Goal: Task Accomplishment & Management: Use online tool/utility

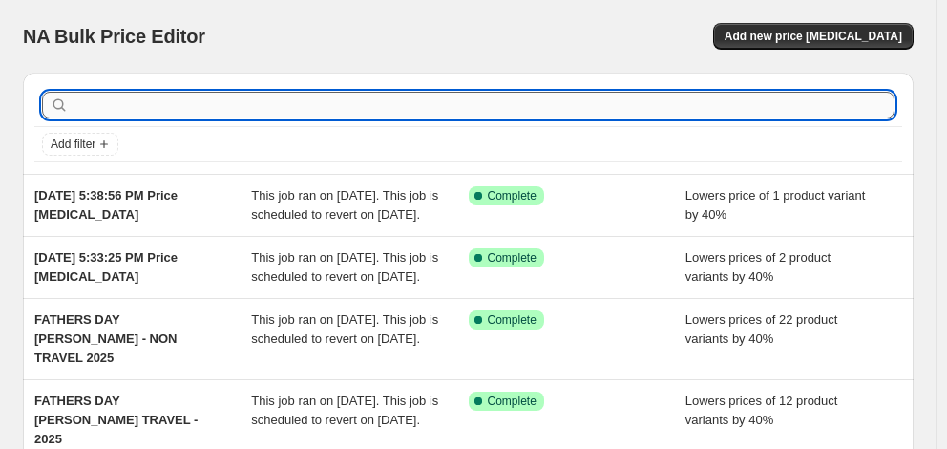
click at [252, 103] on input "text" at bounding box center [484, 105] width 822 height 27
type input "[DEMOGRAPHIC_DATA] tourister"
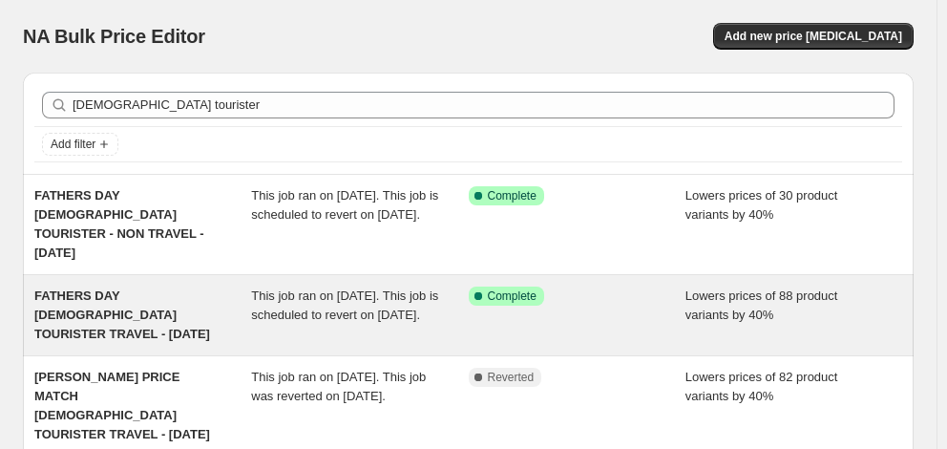
click at [162, 289] on span "FATHERS DAY [DEMOGRAPHIC_DATA] TOURISTER TRAVEL - [DATE]" at bounding box center [122, 314] width 176 height 53
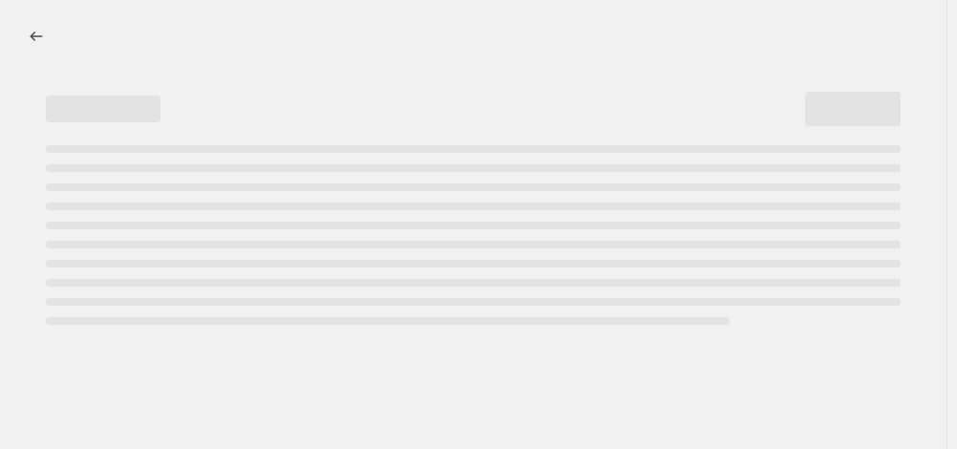
select select "percentage"
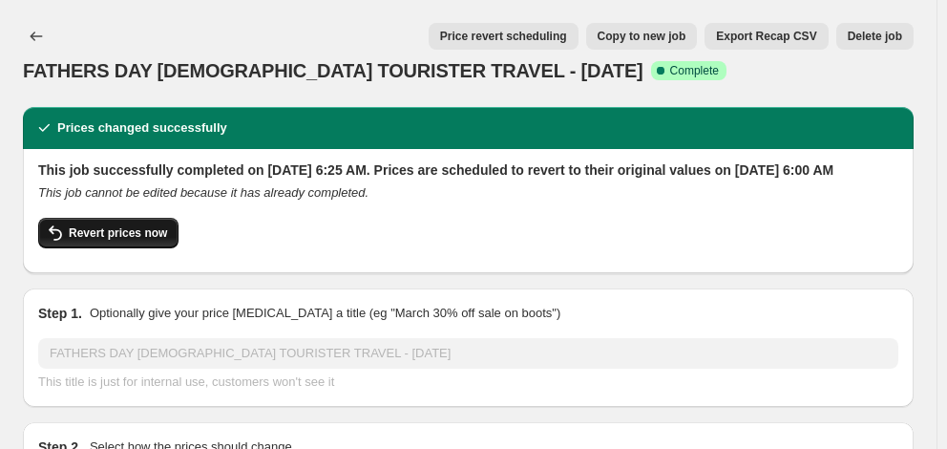
click at [146, 241] on span "Revert prices now" at bounding box center [118, 232] width 98 height 15
checkbox input "false"
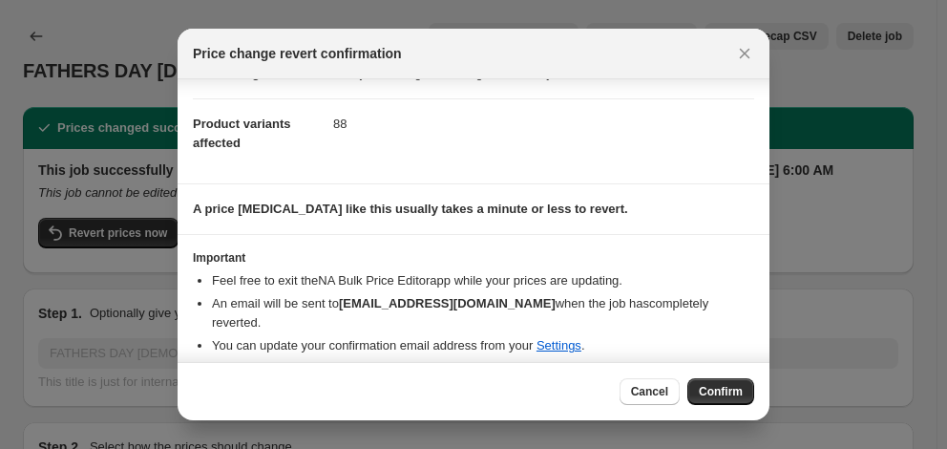
scroll to position [79, 0]
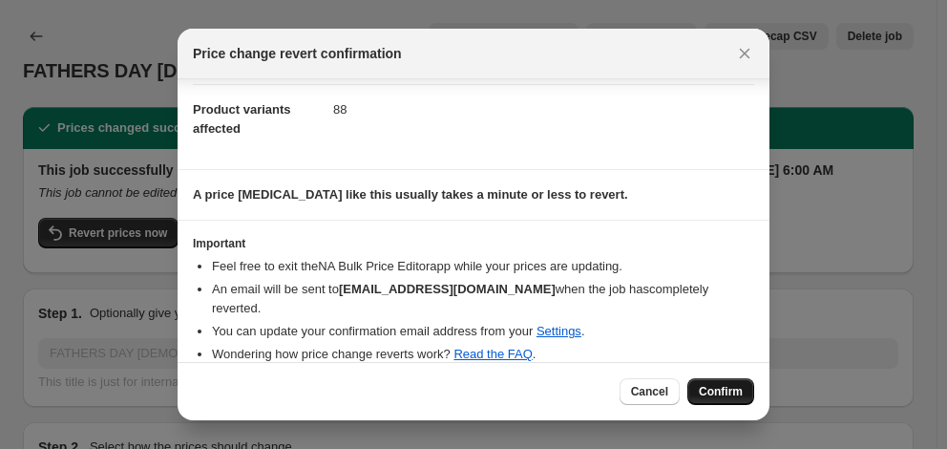
click at [723, 393] on span "Confirm" at bounding box center [721, 391] width 44 height 15
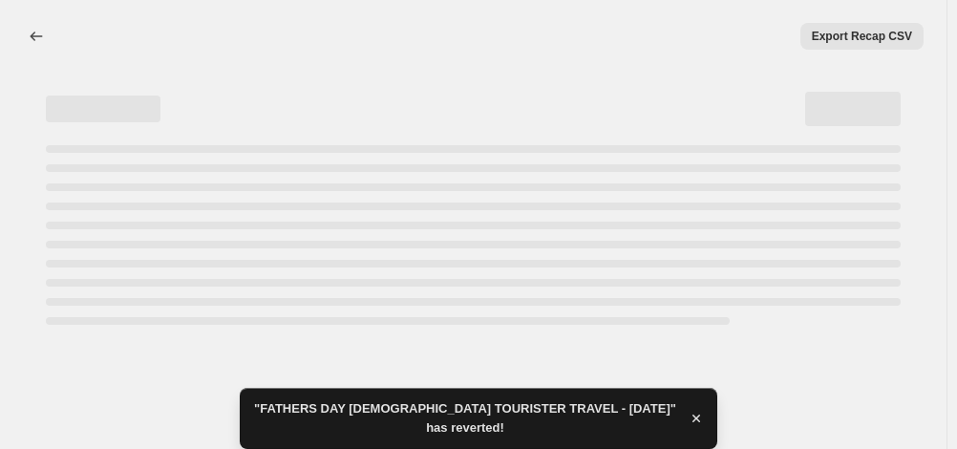
select select "percentage"
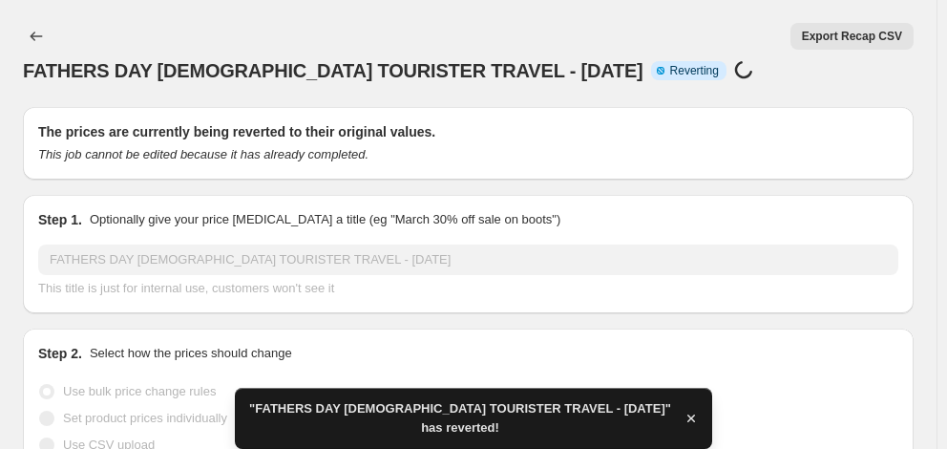
checkbox input "true"
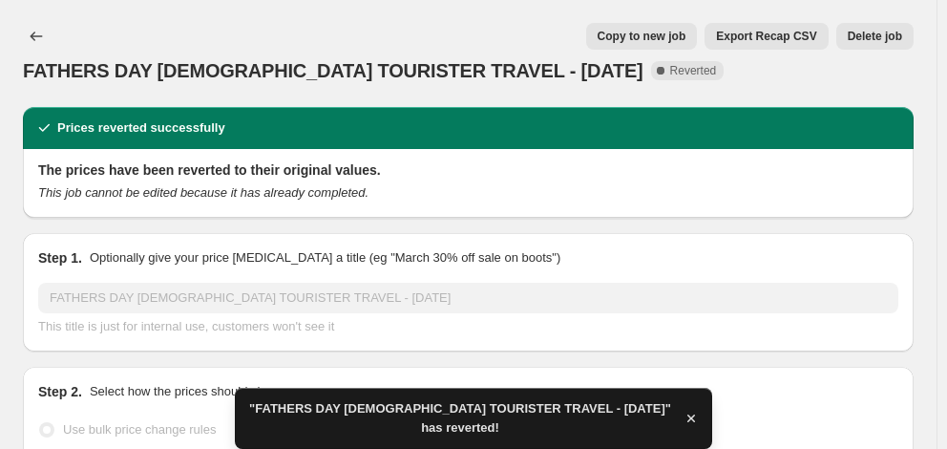
click at [681, 33] on span "Copy to new job" at bounding box center [642, 36] width 89 height 15
select select "percentage"
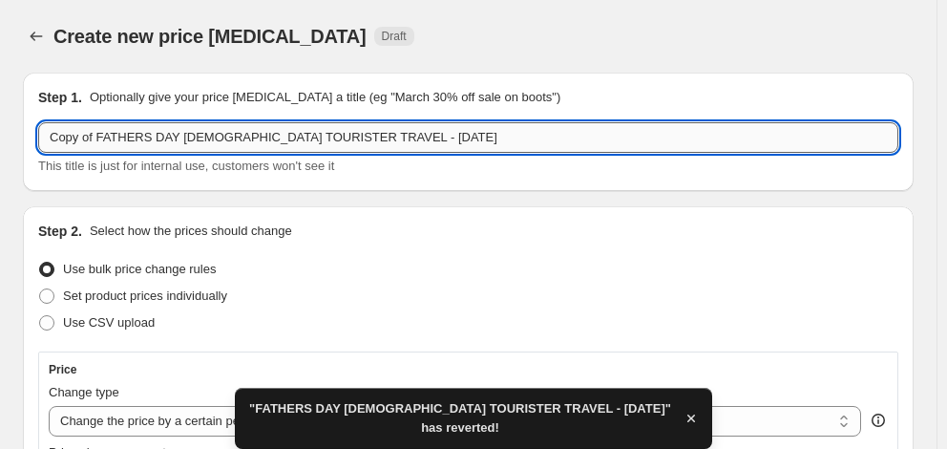
click at [428, 136] on input "Copy of FATHERS DAY [DEMOGRAPHIC_DATA] TOURISTER TRAVEL - [DATE]" at bounding box center [468, 137] width 860 height 31
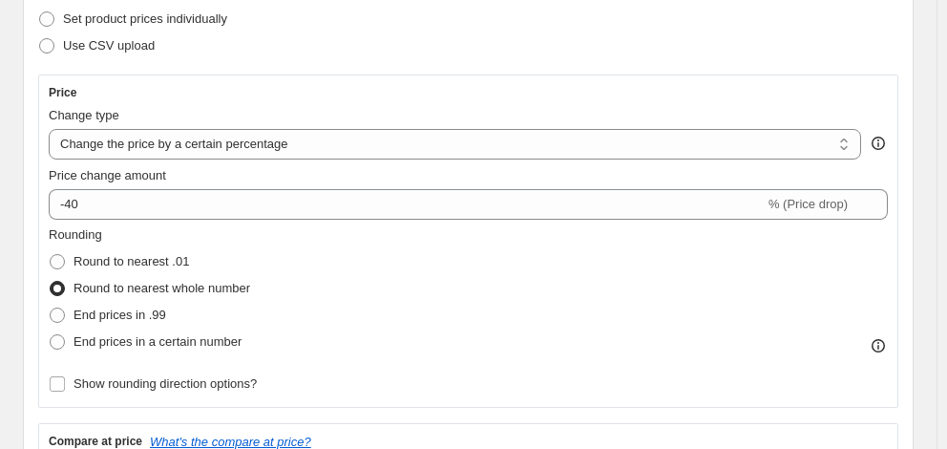
scroll to position [286, 0]
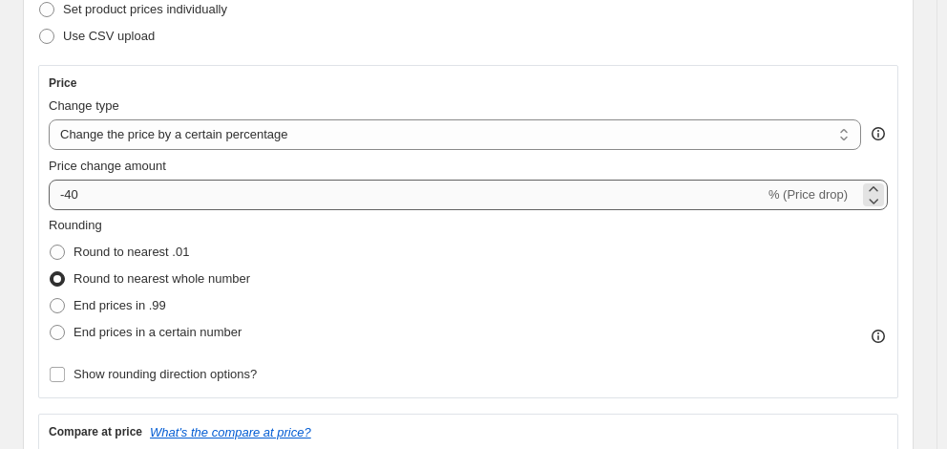
type input "Copy of FATHERS DAY [DEMOGRAPHIC_DATA] TOURISTER TRAVEL - [DATE] (DJ's price ma…"
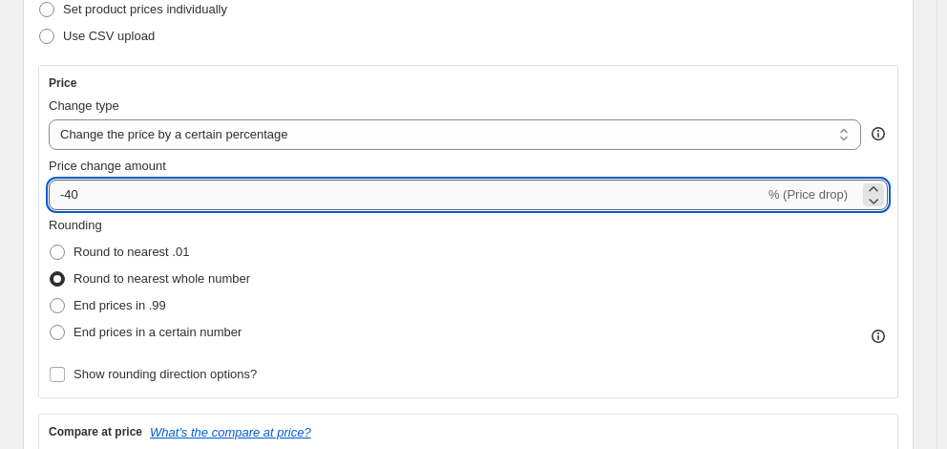
click at [135, 206] on input "-40" at bounding box center [407, 194] width 716 height 31
type input "-4"
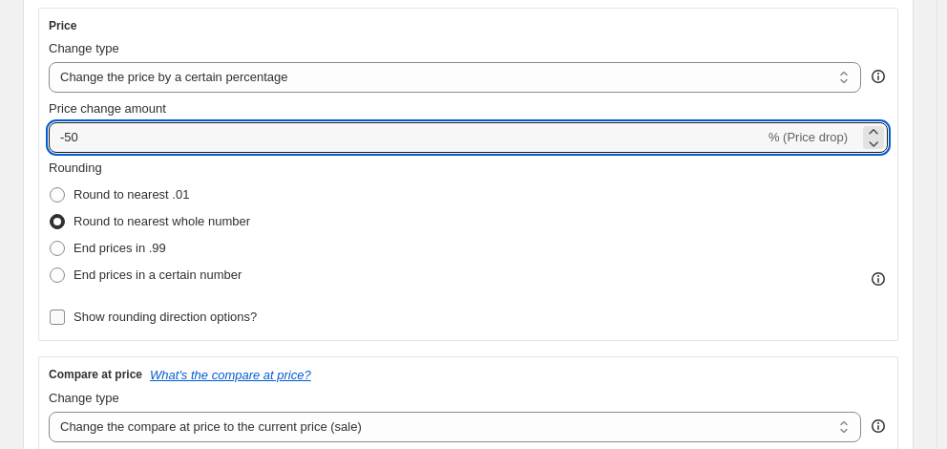
scroll to position [382, 0]
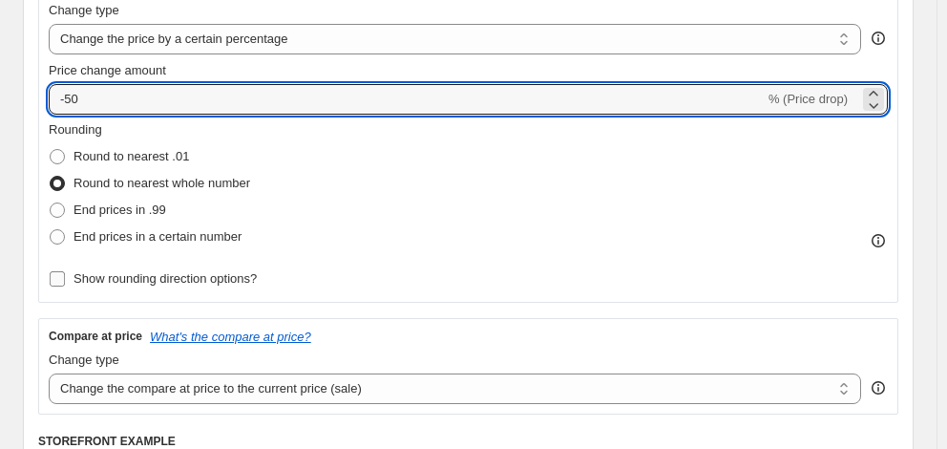
type input "-50"
click at [234, 285] on span "Show rounding direction options?" at bounding box center [165, 278] width 183 height 14
click at [65, 285] on input "Show rounding direction options?" at bounding box center [57, 278] width 15 height 15
checkbox input "true"
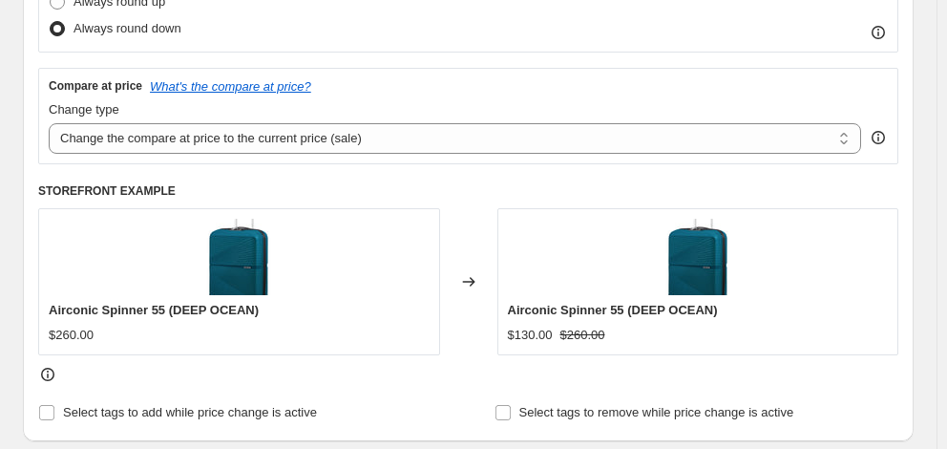
scroll to position [859, 0]
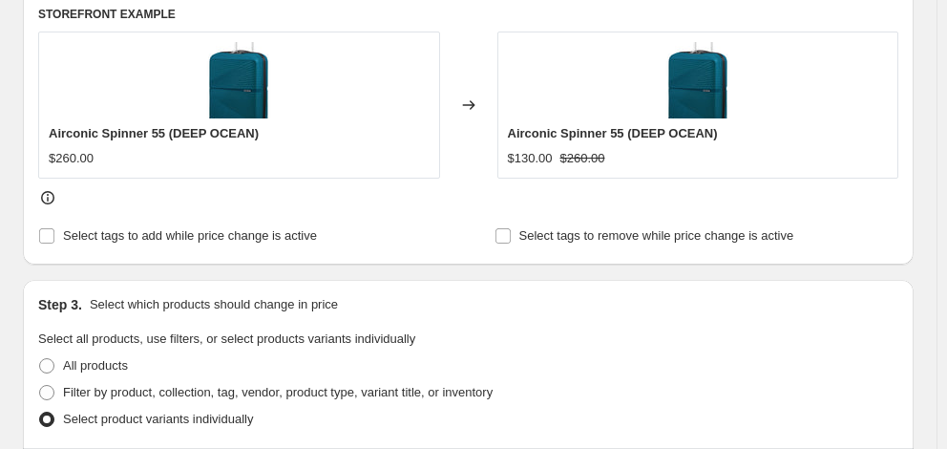
scroll to position [955, 0]
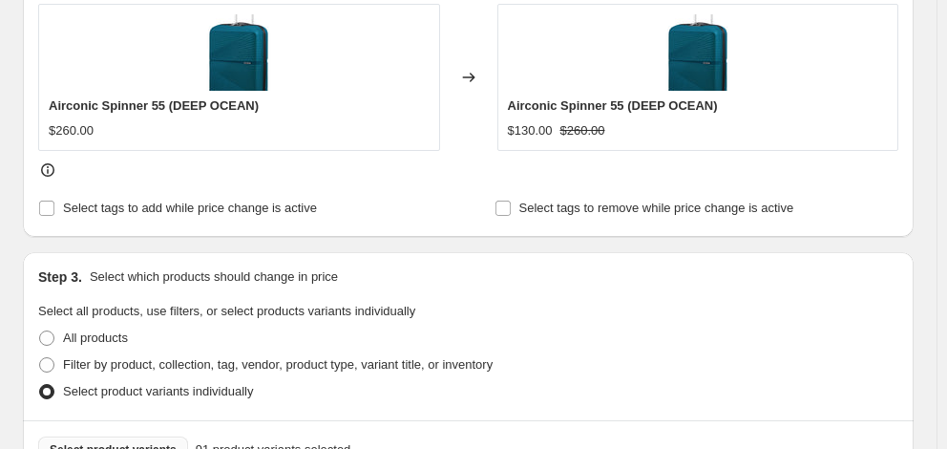
click at [116, 442] on span "Select product variants" at bounding box center [113, 449] width 127 height 15
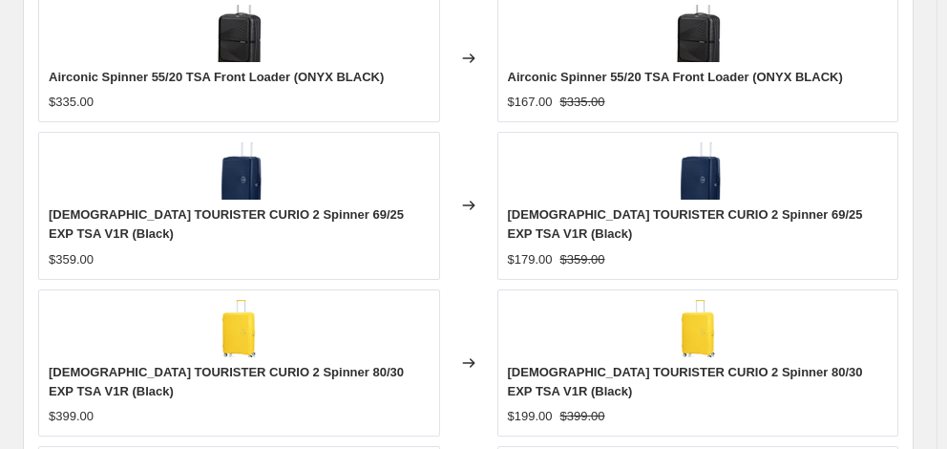
scroll to position [1654, 0]
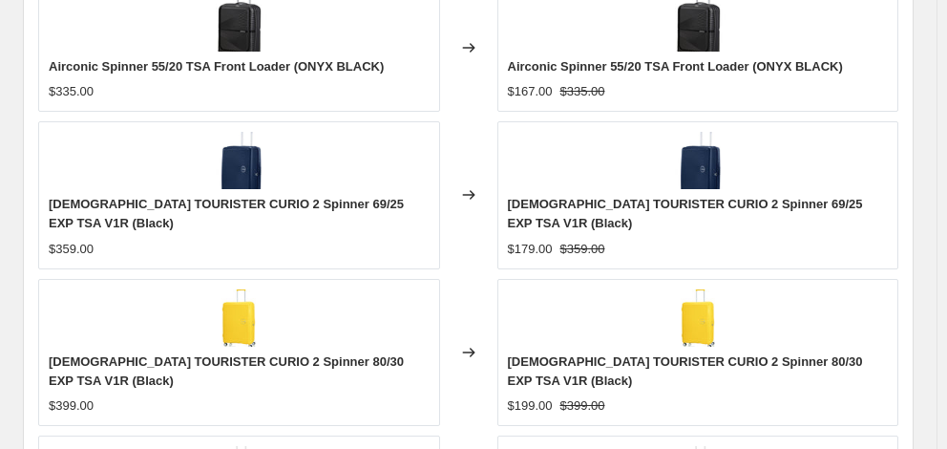
checkbox input "true"
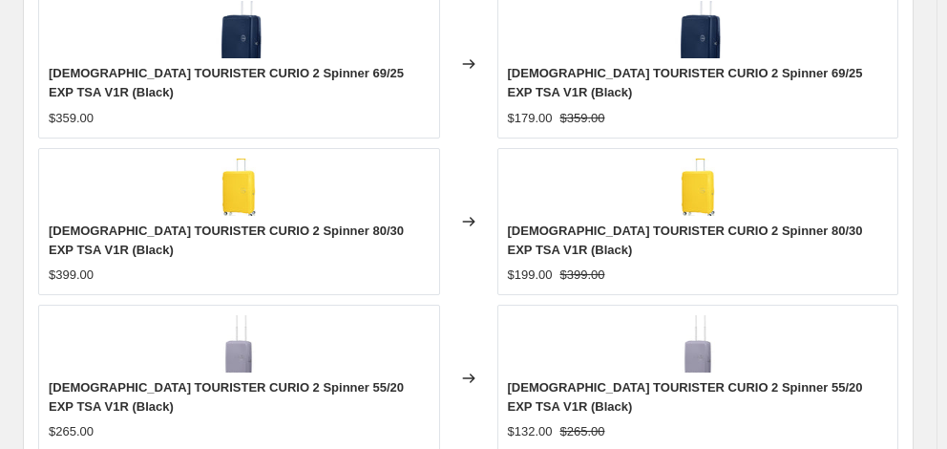
scroll to position [1844, 0]
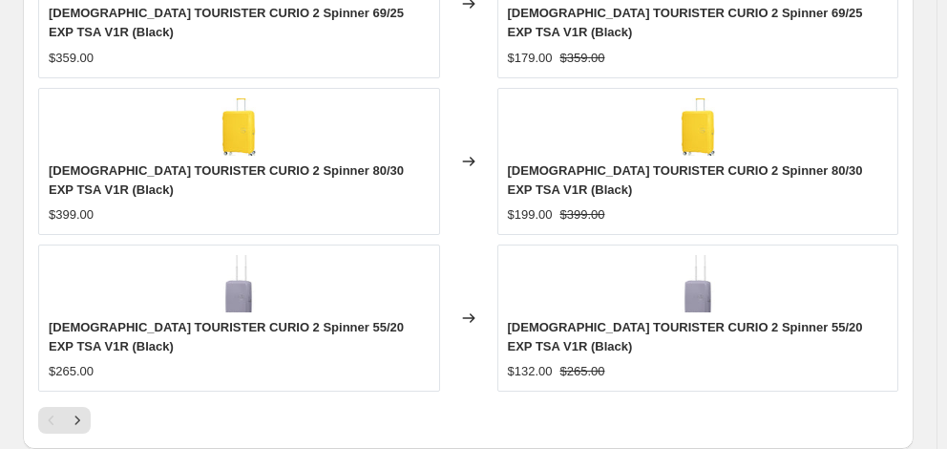
type input "[DATE]"
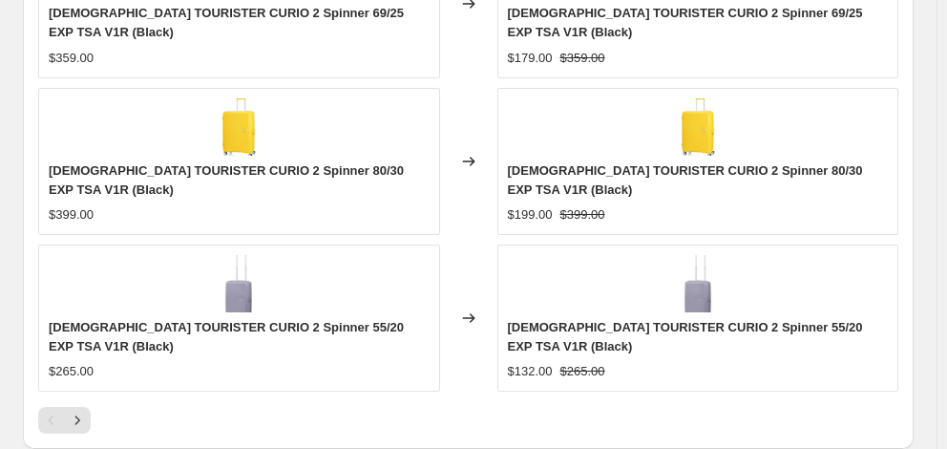
type input "06:00"
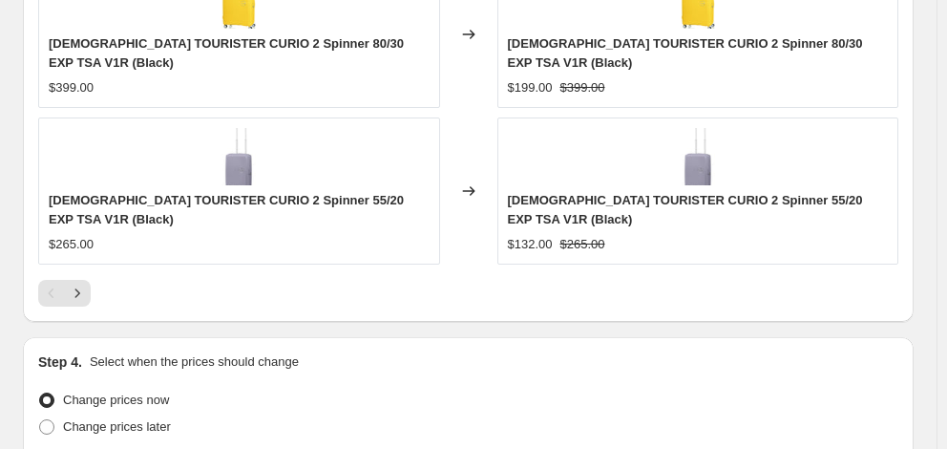
scroll to position [1980, 0]
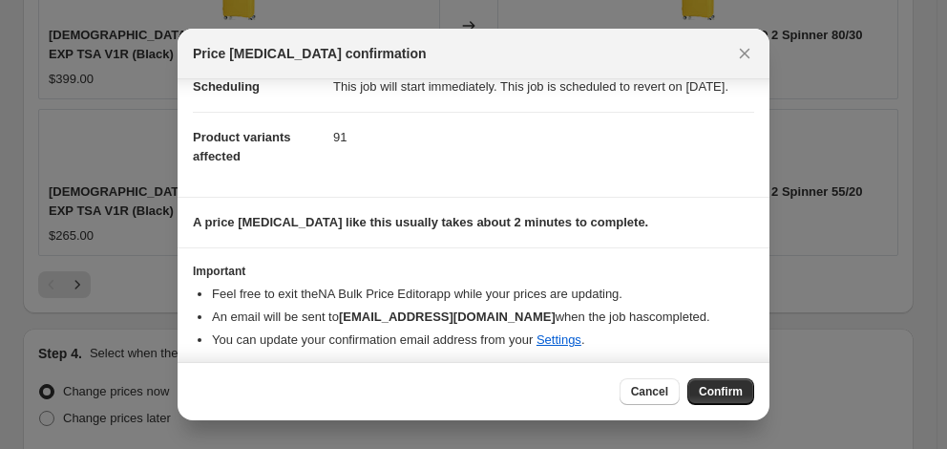
scroll to position [213, 0]
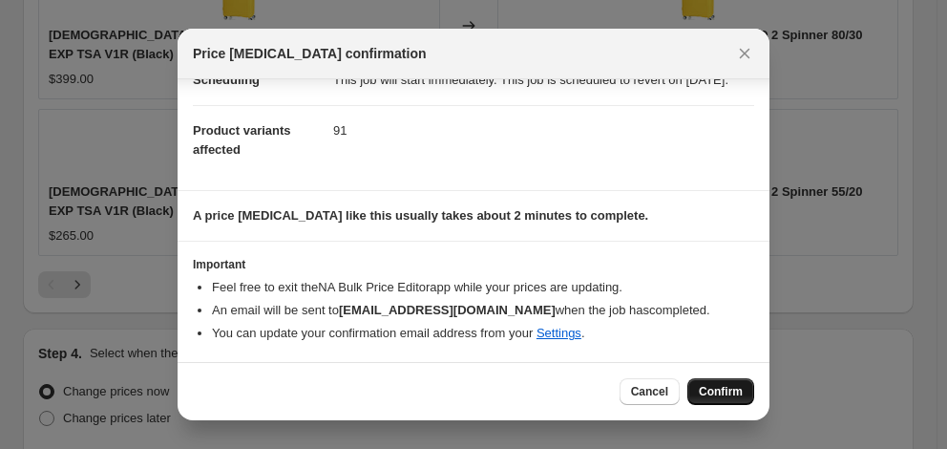
click at [715, 387] on span "Confirm" at bounding box center [721, 391] width 44 height 15
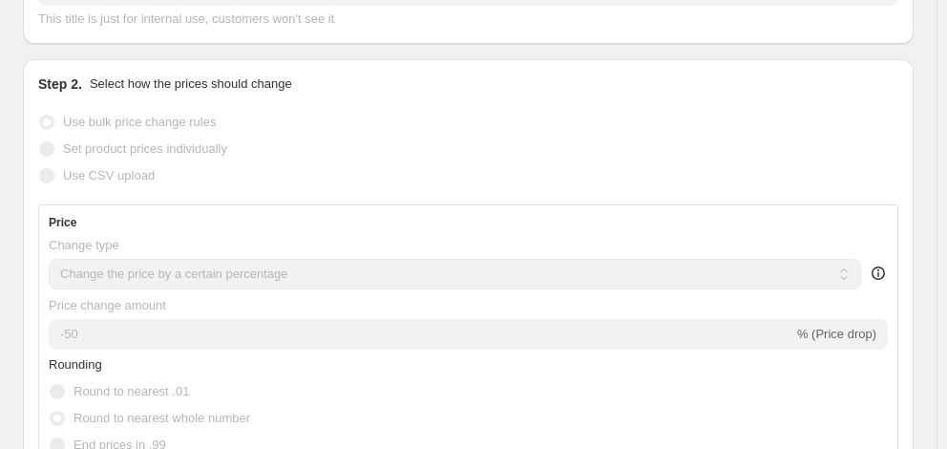
scroll to position [429, 0]
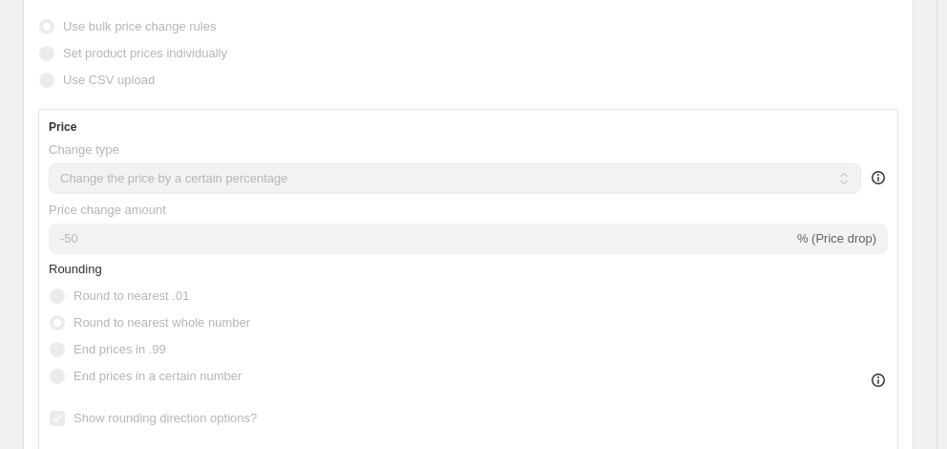
select select "percentage"
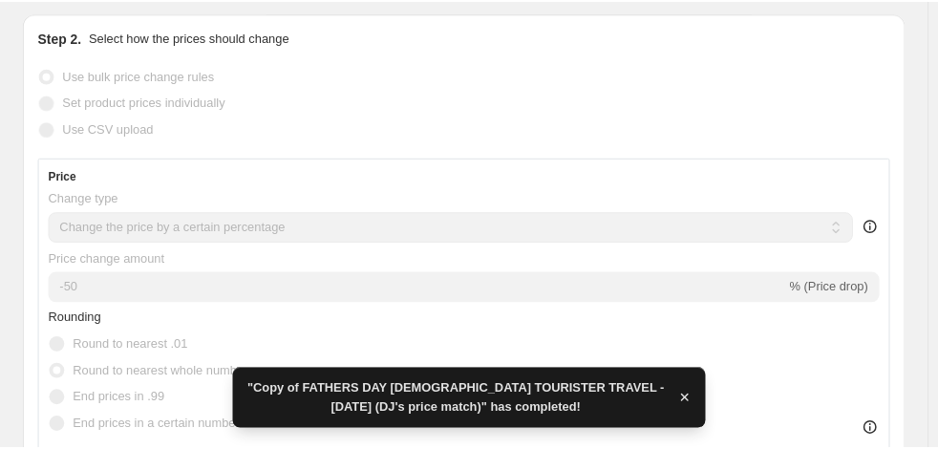
scroll to position [0, 0]
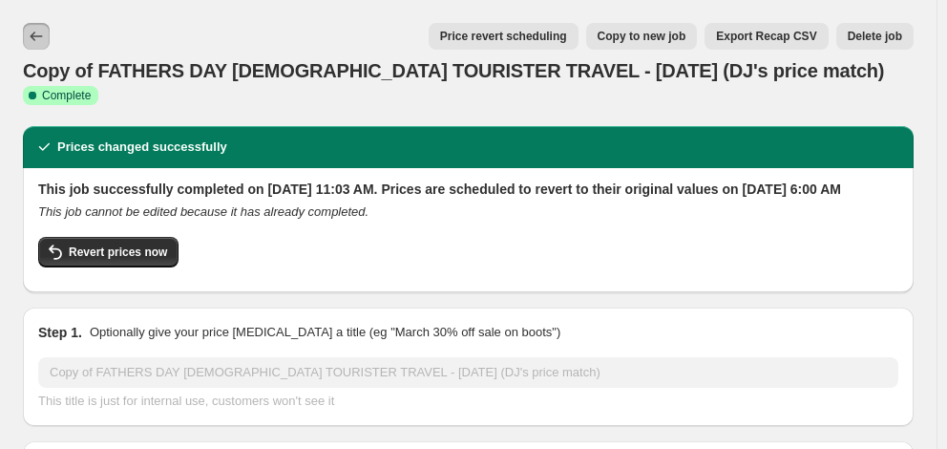
click at [32, 34] on icon "Price change jobs" at bounding box center [36, 36] width 19 height 19
